Goal: Find specific page/section

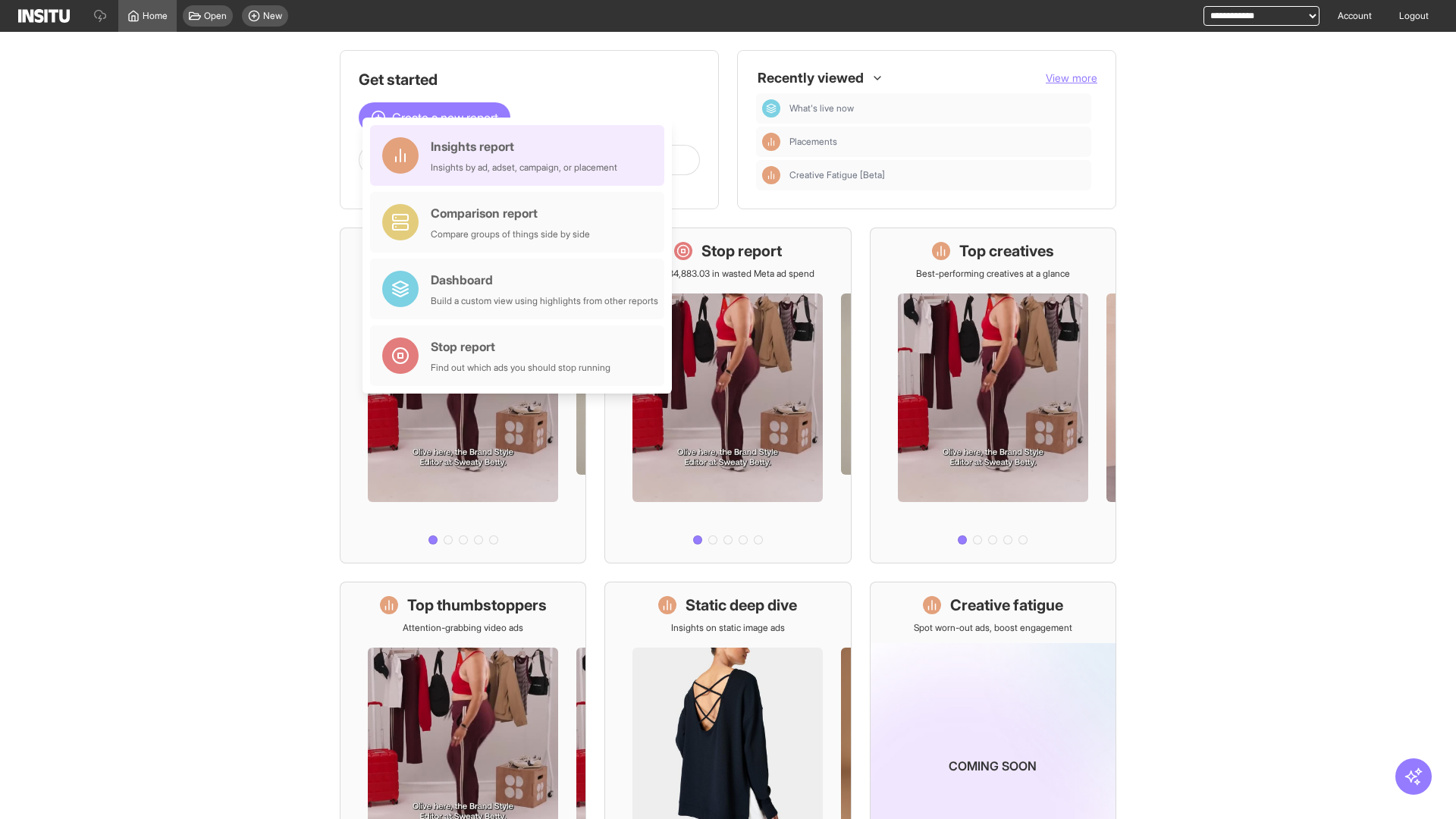
click at [521, 155] on div "Insights report Insights by ad, adset, campaign, or placement" at bounding box center [524, 155] width 186 height 36
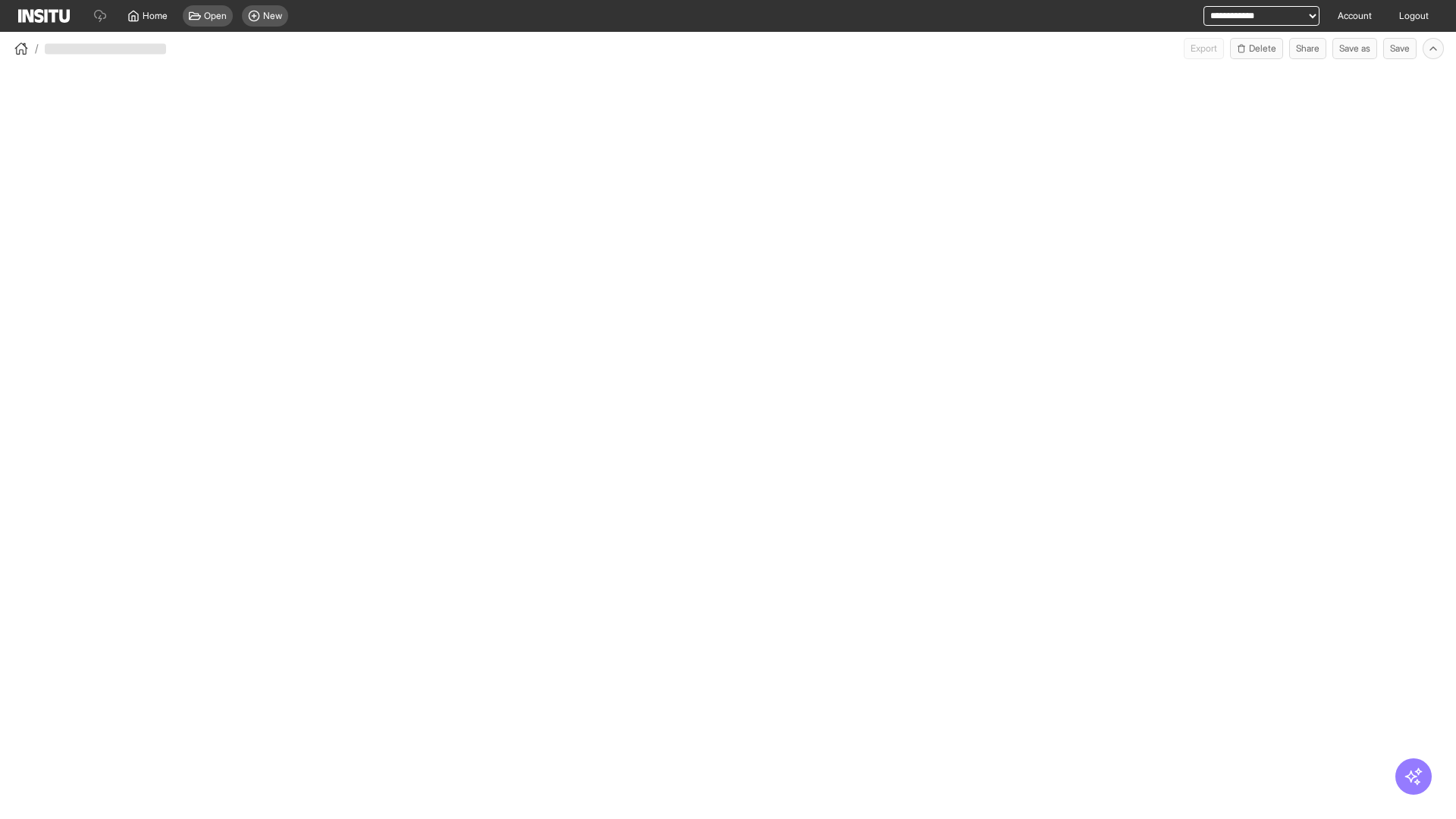
select select "**"
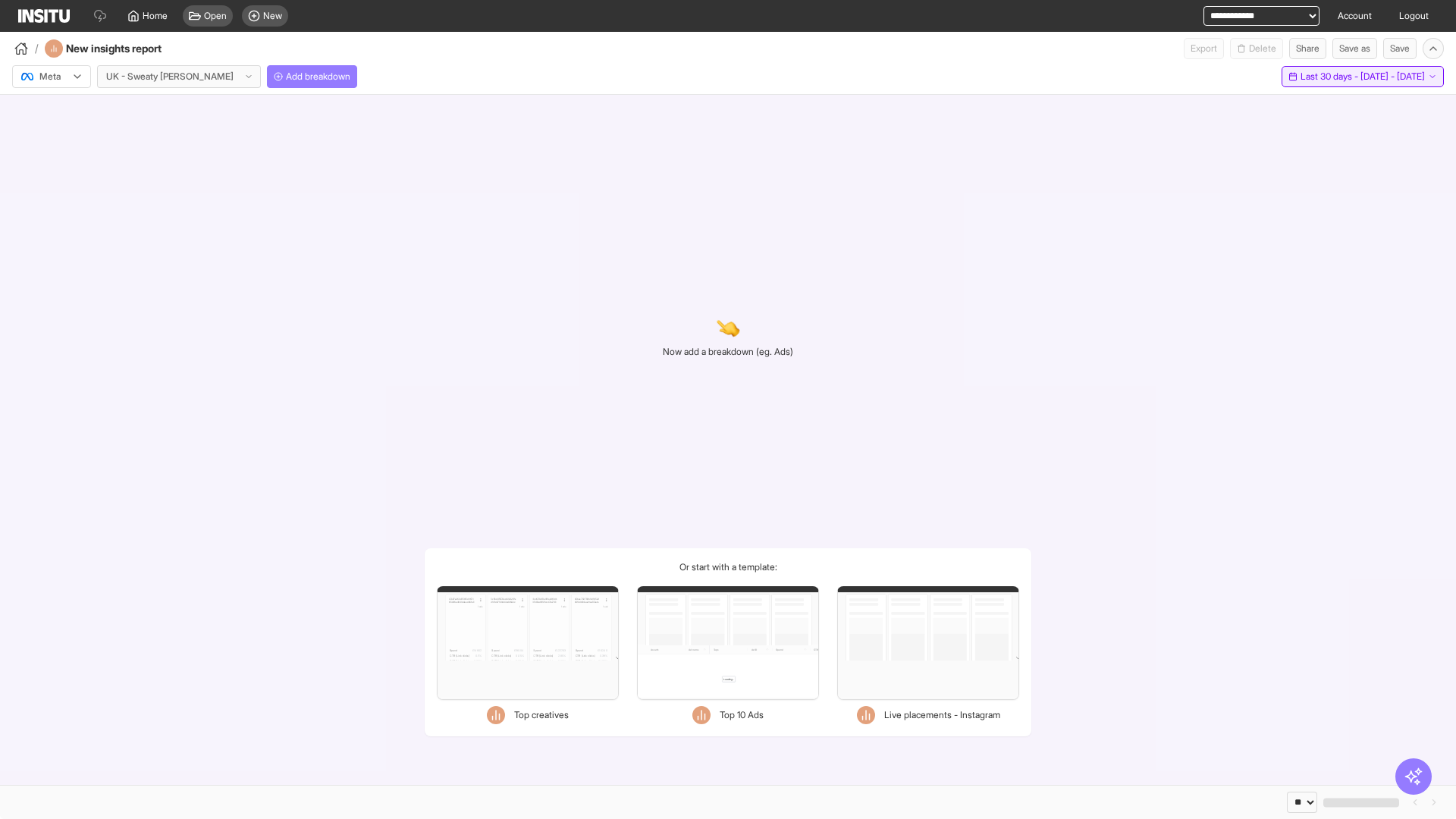
click at [1328, 77] on span "Last 30 days - [DATE] - [DATE]" at bounding box center [1363, 76] width 124 height 12
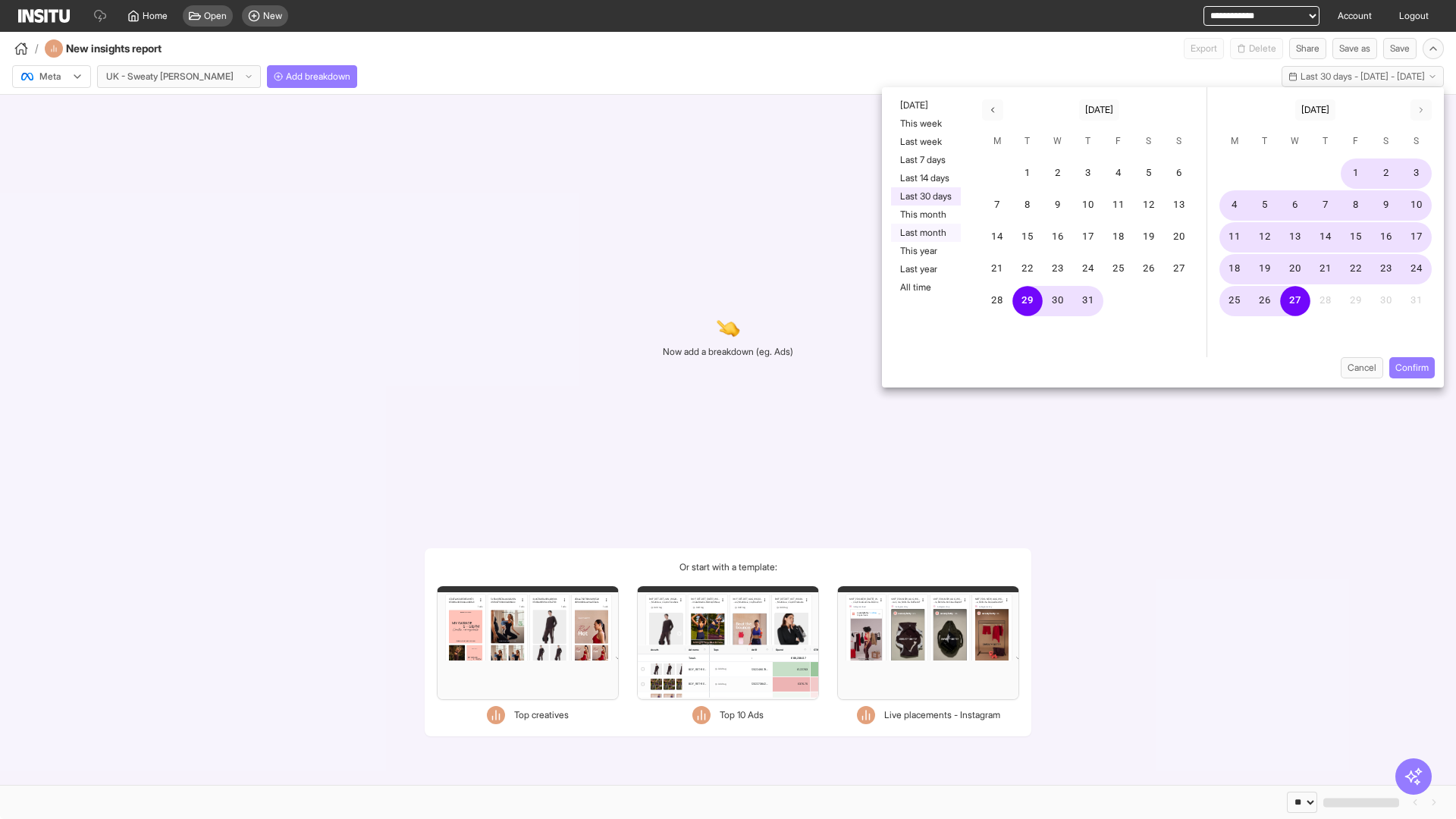
click at [924, 233] on button "Last month" at bounding box center [926, 232] width 70 height 18
